Goal: Browse casually

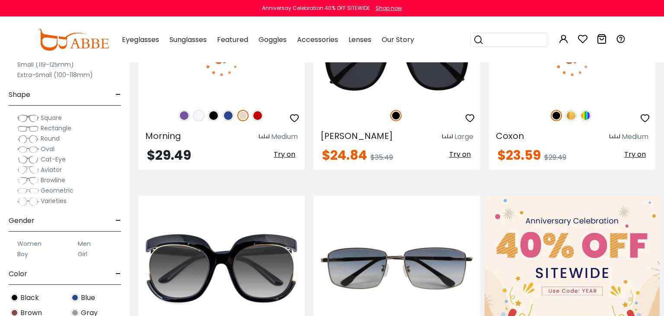
scroll to position [261, 0]
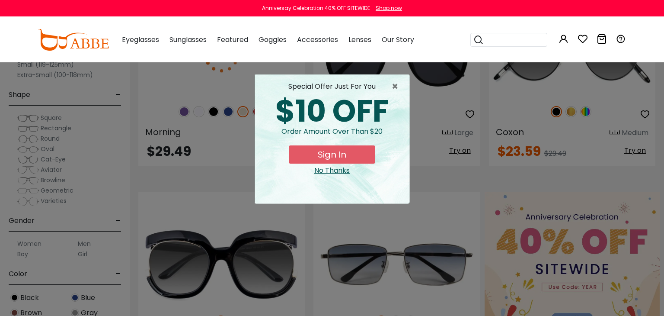
click at [335, 172] on div "No Thanks" at bounding box center [332, 170] width 141 height 10
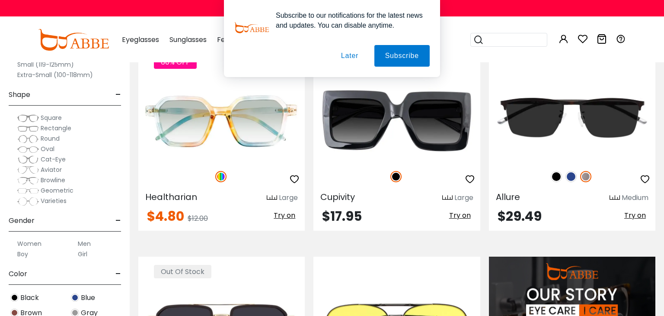
scroll to position [651, 0]
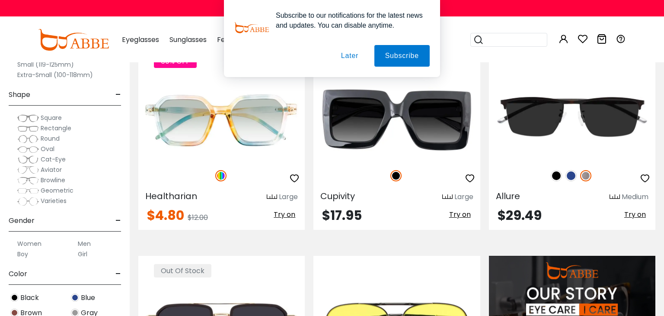
click at [135, 192] on div "60% OFF Healtharian Large $4.80 $12.00 Try on" at bounding box center [221, 138] width 175 height 184
copy div "Healtharian"
click at [312, 194] on div "Cupivity Large $17.95 Try on" at bounding box center [396, 138] width 175 height 184
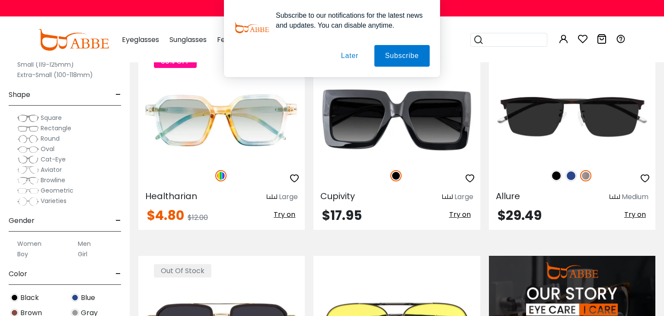
click at [312, 194] on div "Cupivity Large $17.95 Try on" at bounding box center [396, 138] width 175 height 184
copy div "Cupivity"
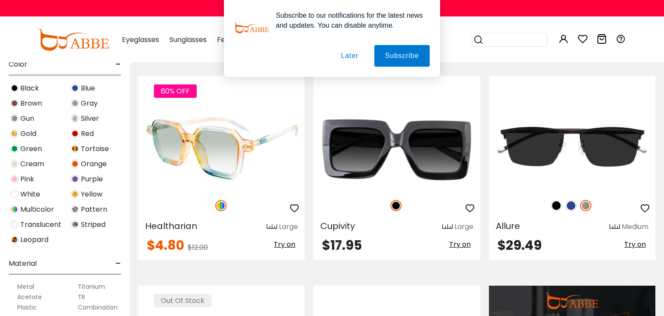
scroll to position [0, 0]
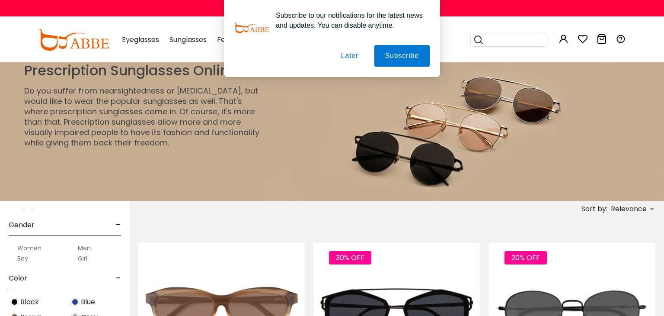
click at [362, 55] on button "Later" at bounding box center [349, 56] width 39 height 22
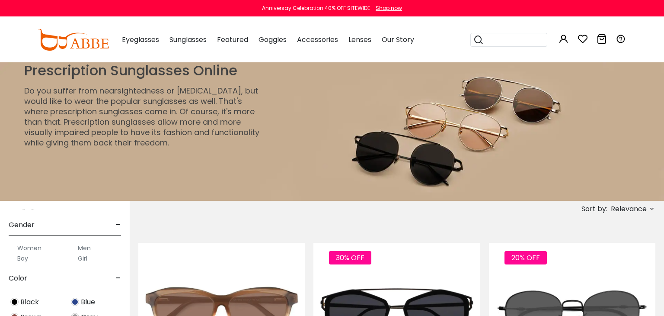
click at [78, 46] on img at bounding box center [73, 40] width 71 height 22
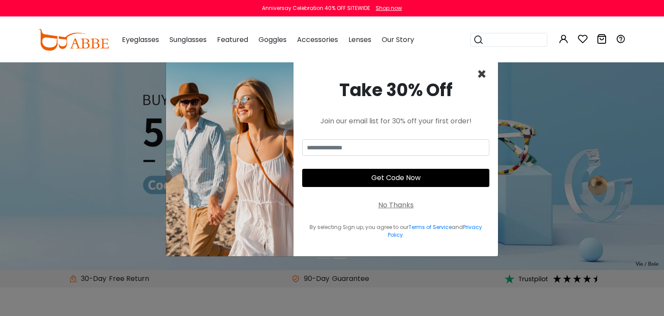
click at [481, 72] on span "×" at bounding box center [482, 74] width 10 height 22
